Goal: Communication & Community: Answer question/provide support

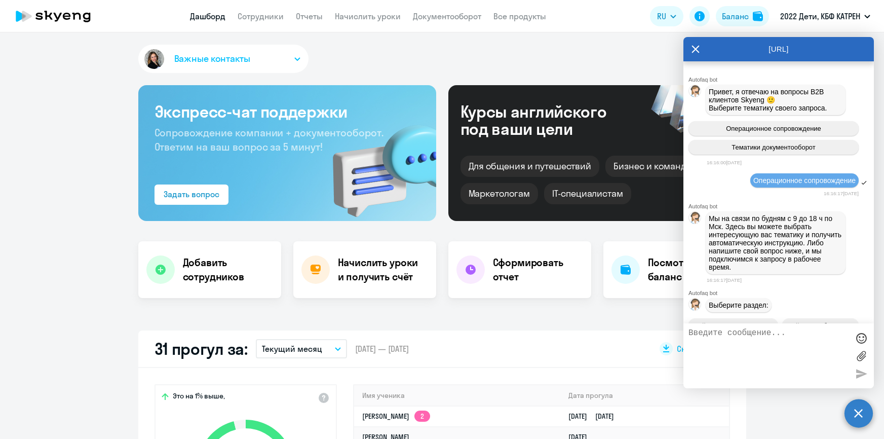
select select "30"
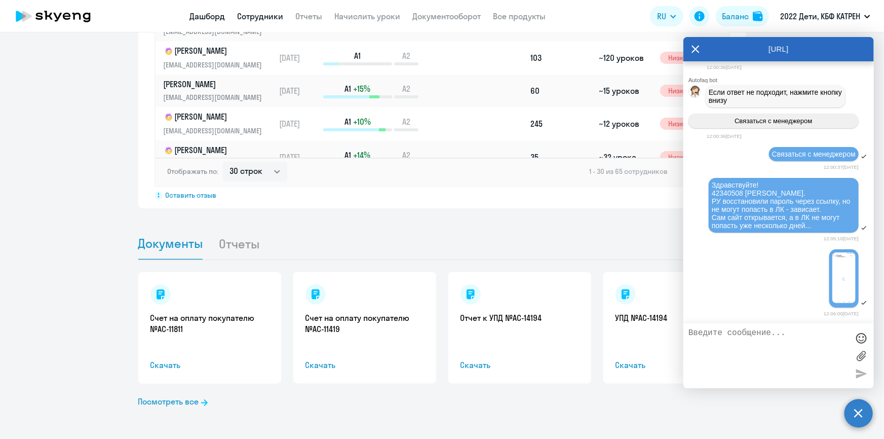
click at [256, 14] on link "Сотрудники" at bounding box center [261, 16] width 46 height 10
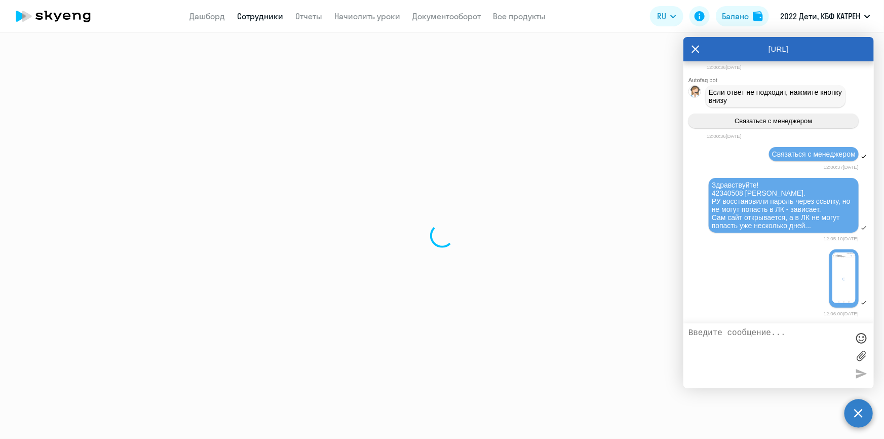
select select "30"
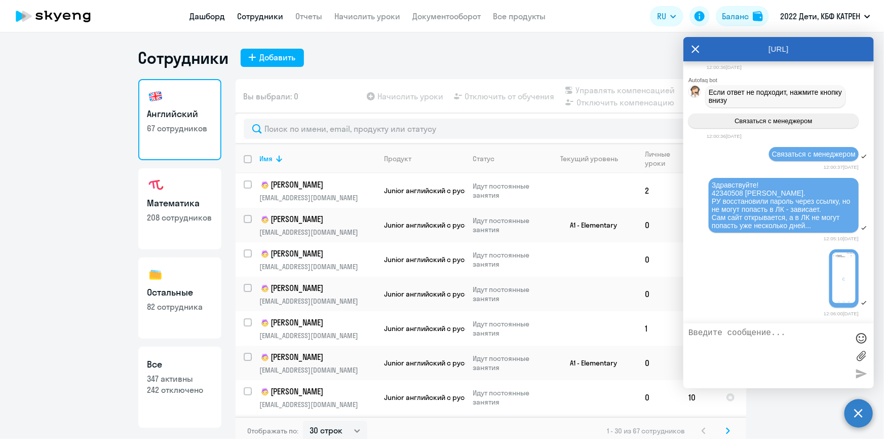
click at [197, 17] on link "Дашборд" at bounding box center [207, 16] width 35 height 10
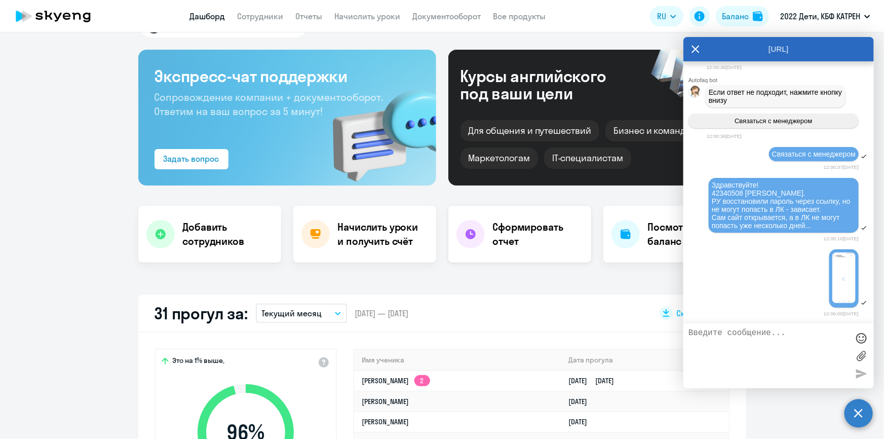
scroll to position [138, 0]
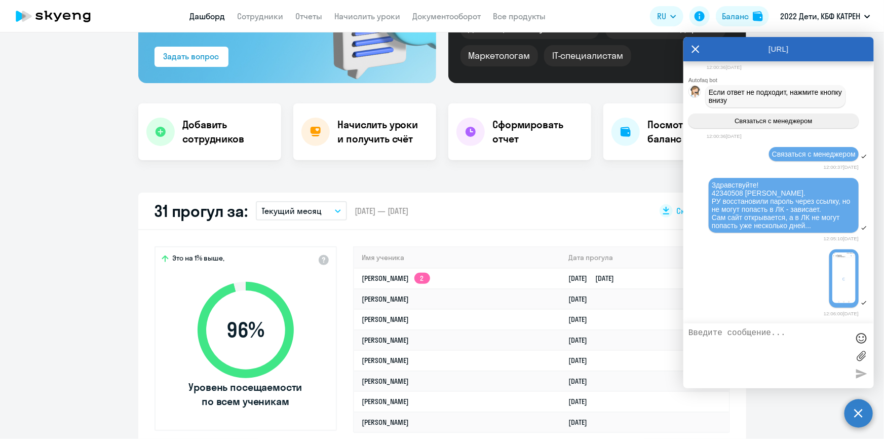
select select "30"
click at [196, 15] on link "Дашборд" at bounding box center [207, 16] width 35 height 10
click at [218, 16] on link "Дашборд" at bounding box center [207, 16] width 35 height 10
click at [260, 15] on link "Сотрудники" at bounding box center [261, 16] width 46 height 10
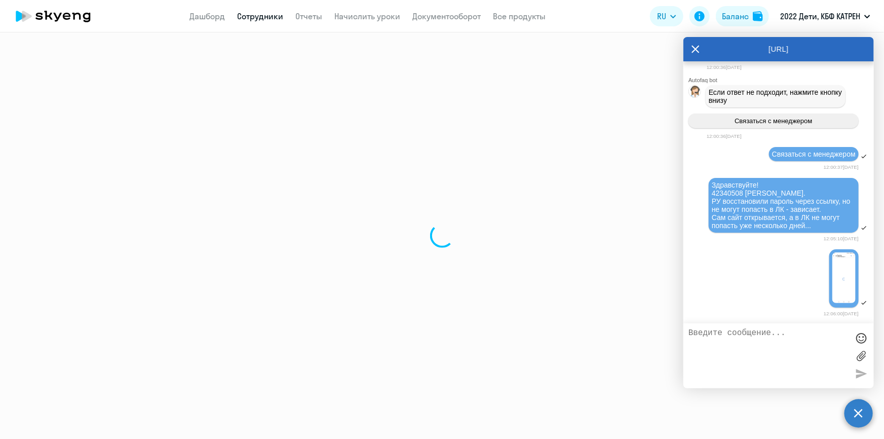
select select "30"
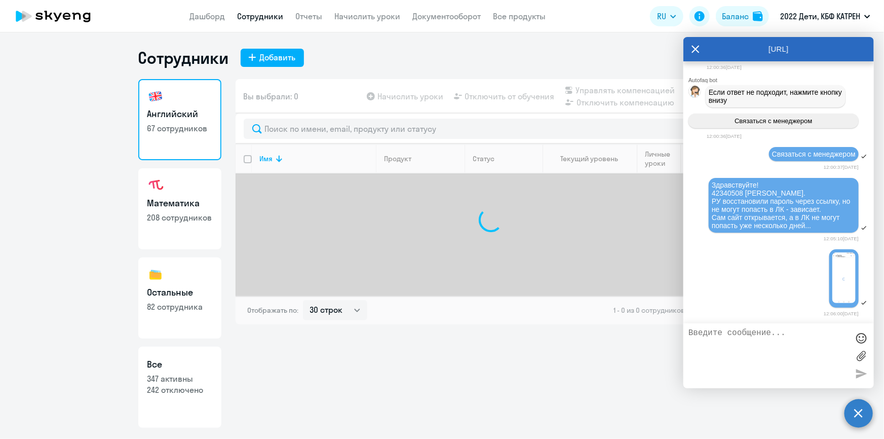
drag, startPoint x: 192, startPoint y: 384, endPoint x: 212, endPoint y: 349, distance: 40.4
click at [192, 384] on p "242 отключено" at bounding box center [179, 389] width 65 height 11
select select "30"
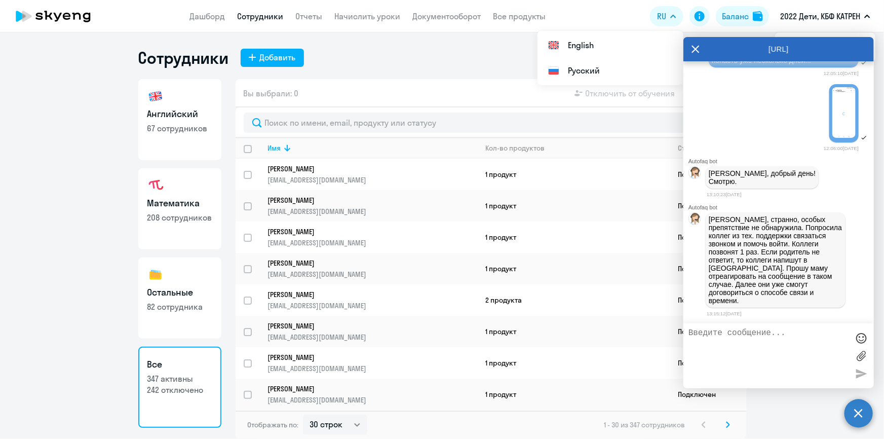
scroll to position [46715, 0]
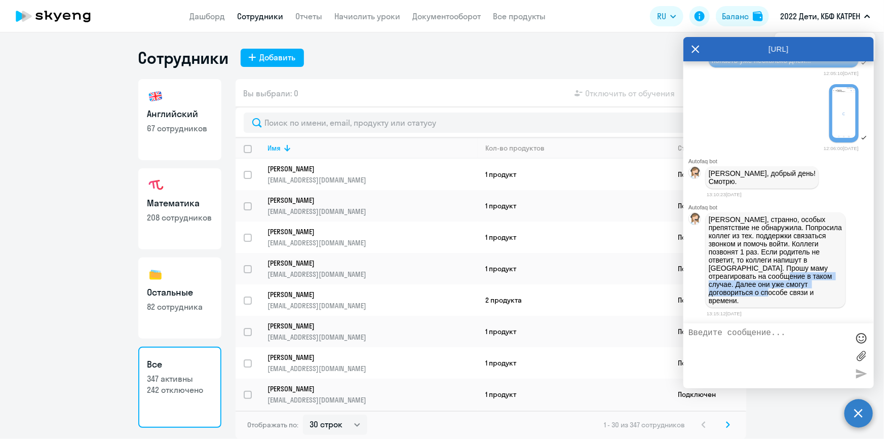
drag, startPoint x: 735, startPoint y: 283, endPoint x: 643, endPoint y: 101, distance: 203.6
click at [736, 297] on p "[PERSON_NAME], странно, особых препятствие не обнаружила. Попросила коллег из т…" at bounding box center [776, 259] width 134 height 89
copy p "Далее они уже смогут договориться о способе связи и времени"
click at [730, 344] on textarea at bounding box center [768, 355] width 160 height 55
click at [762, 339] on textarea at bounding box center [768, 355] width 160 height 55
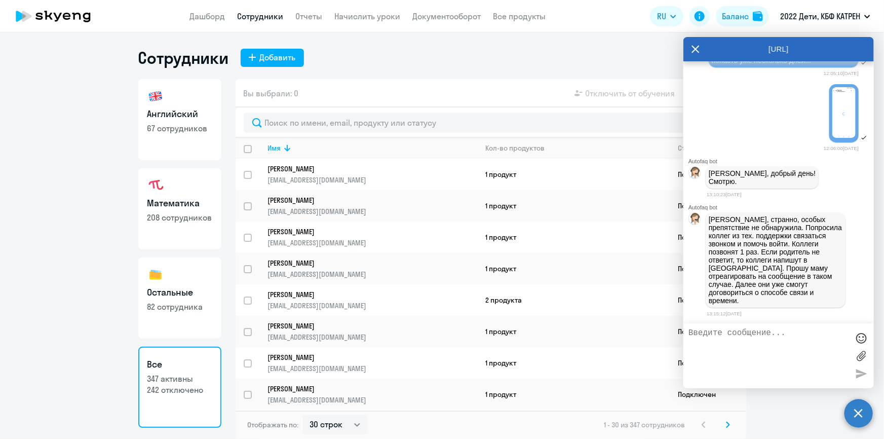
click at [763, 333] on textarea at bounding box center [768, 355] width 160 height 55
type textarea "Я с таким тоже впервые сталкиваюсь... Передала рУ"
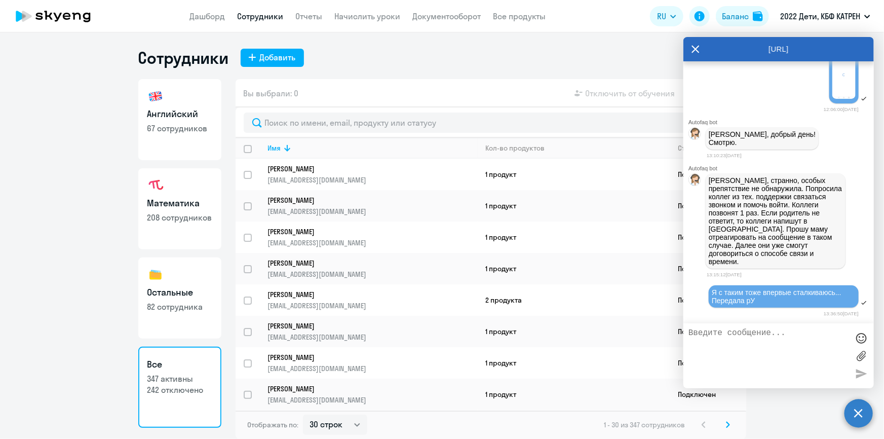
scroll to position [46754, 0]
